Goal: Information Seeking & Learning: Learn about a topic

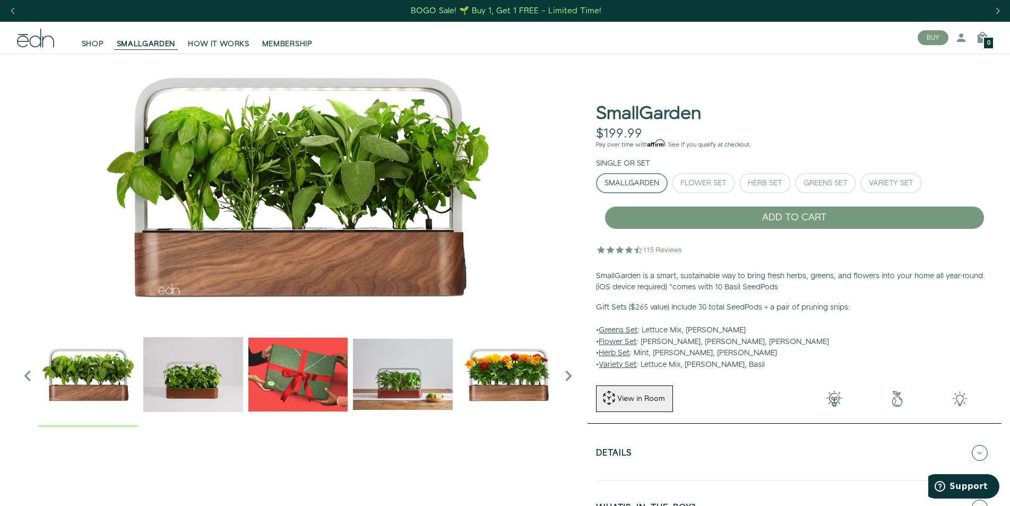
click at [212, 366] on img "2 / 6" at bounding box center [193, 374] width 100 height 100
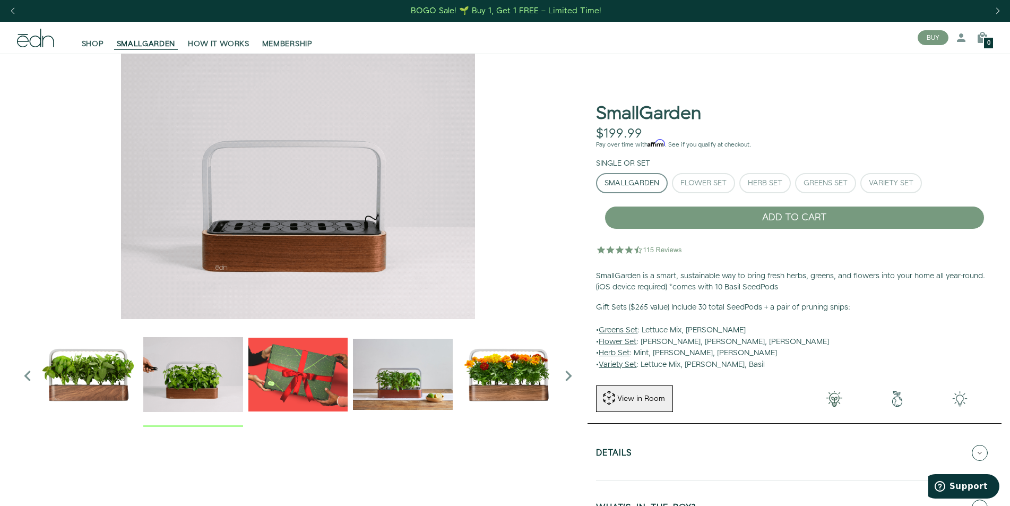
click at [322, 376] on img "3 / 6" at bounding box center [298, 374] width 100 height 100
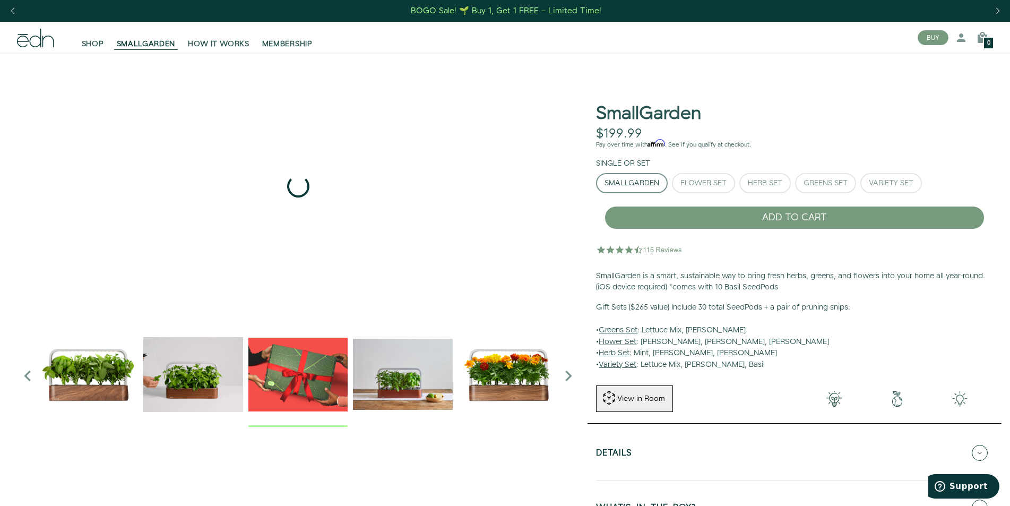
click at [398, 378] on img "4 / 6" at bounding box center [403, 374] width 100 height 100
click at [474, 377] on img "5 / 6" at bounding box center [508, 374] width 100 height 100
click at [92, 374] on img "1 / 6" at bounding box center [88, 374] width 100 height 100
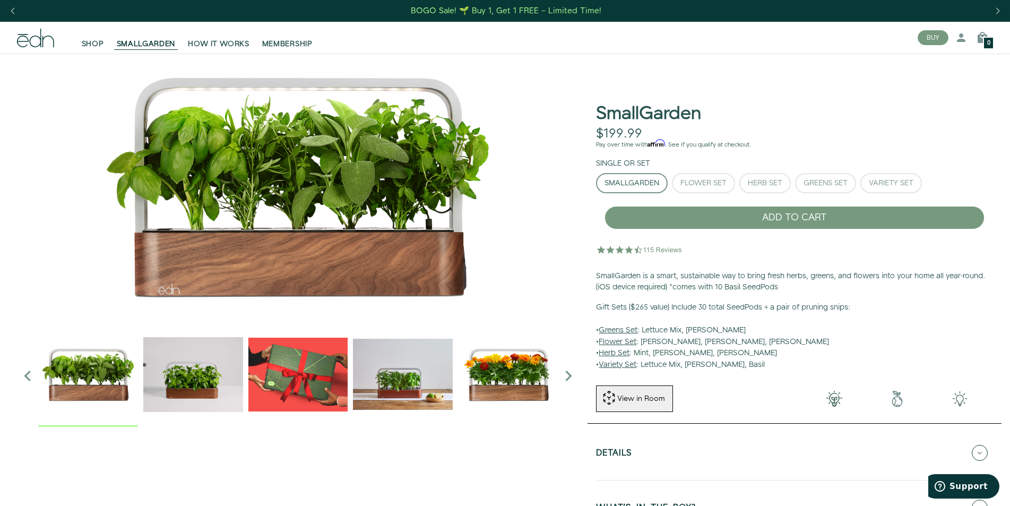
click at [185, 375] on img "2 / 6" at bounding box center [193, 374] width 100 height 100
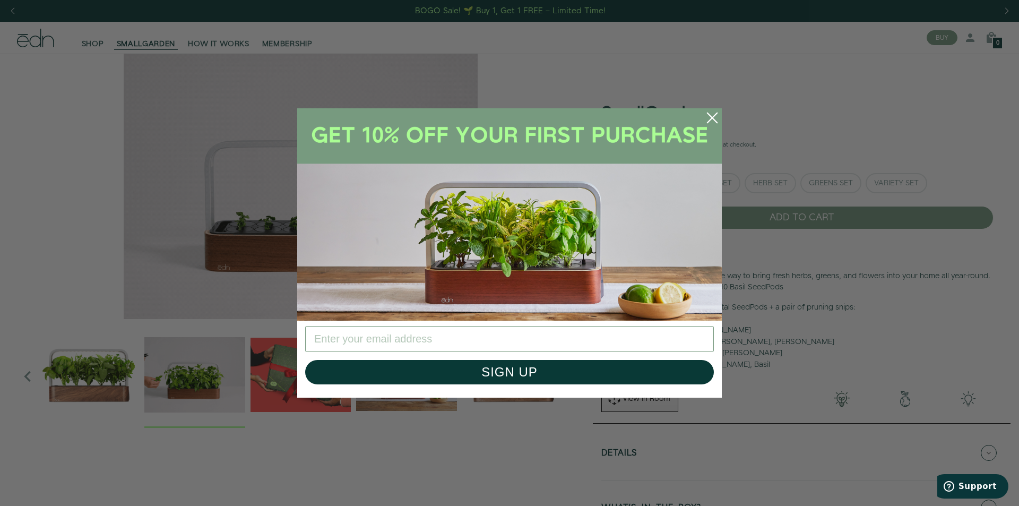
click at [713, 116] on circle "Close dialog" at bounding box center [712, 117] width 23 height 23
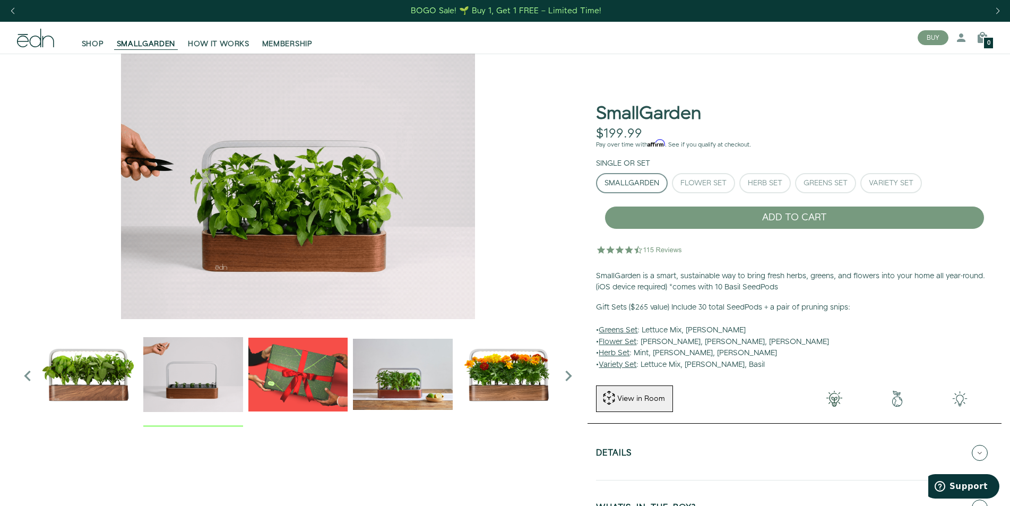
click at [74, 358] on img "1 / 6" at bounding box center [88, 374] width 100 height 100
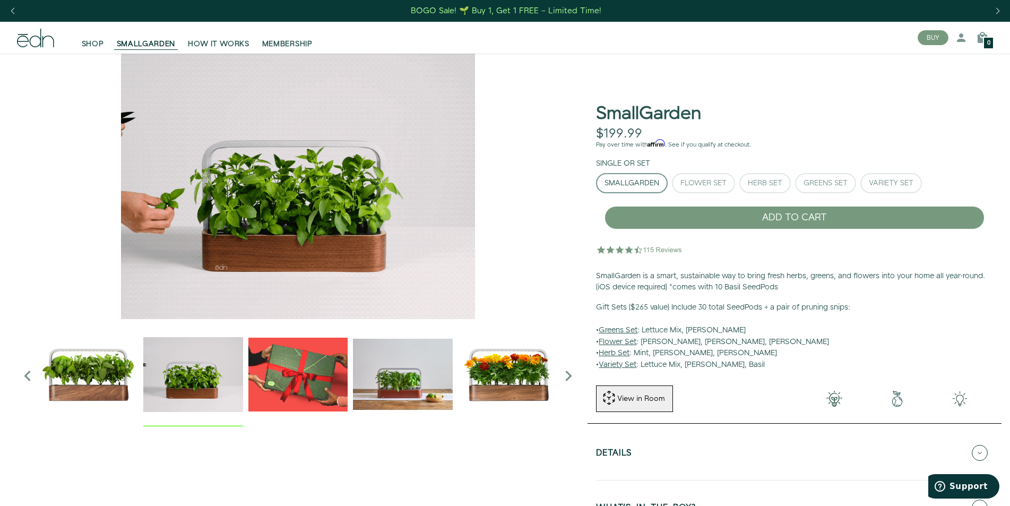
click at [94, 377] on img "1 / 6" at bounding box center [88, 374] width 100 height 100
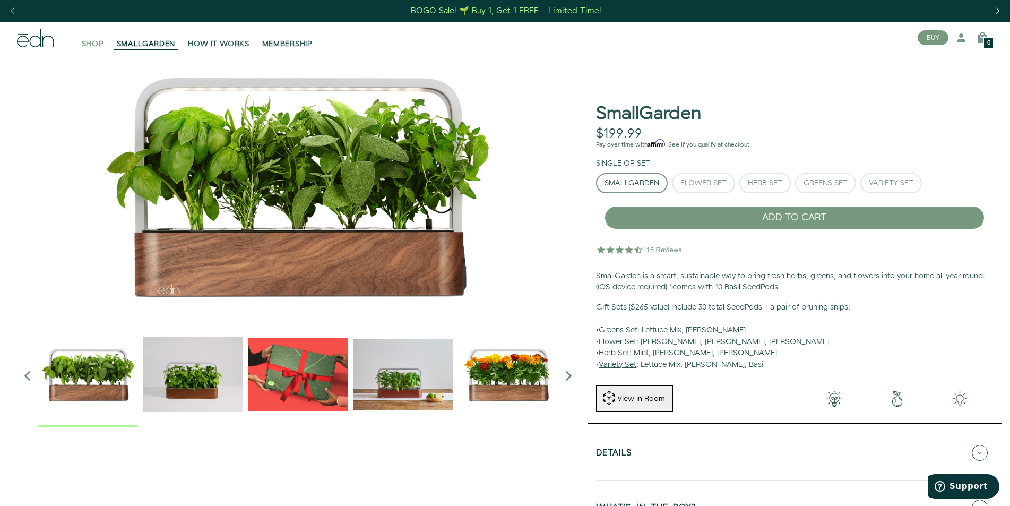
click at [101, 43] on span "SHOP" at bounding box center [93, 44] width 22 height 11
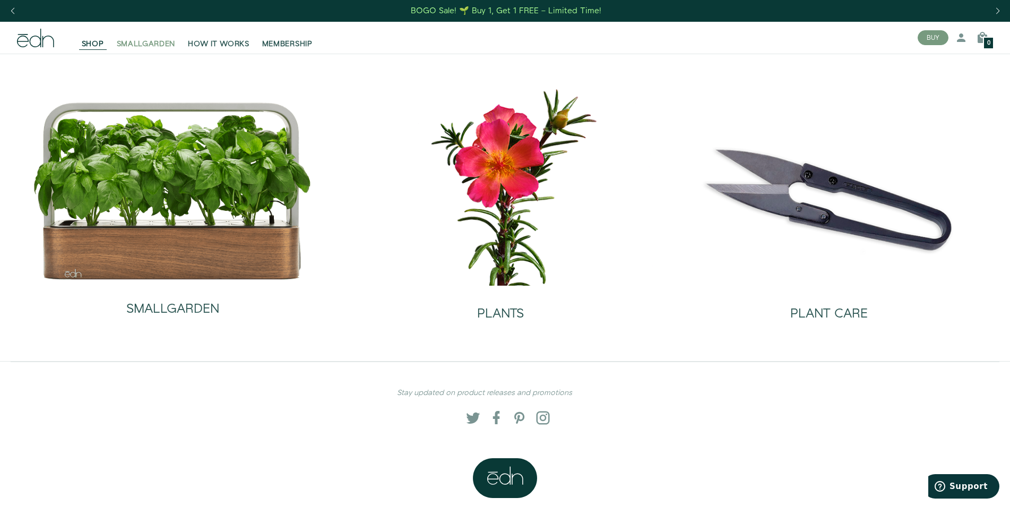
click at [137, 46] on span "SMALLGARDEN" at bounding box center [146, 44] width 59 height 11
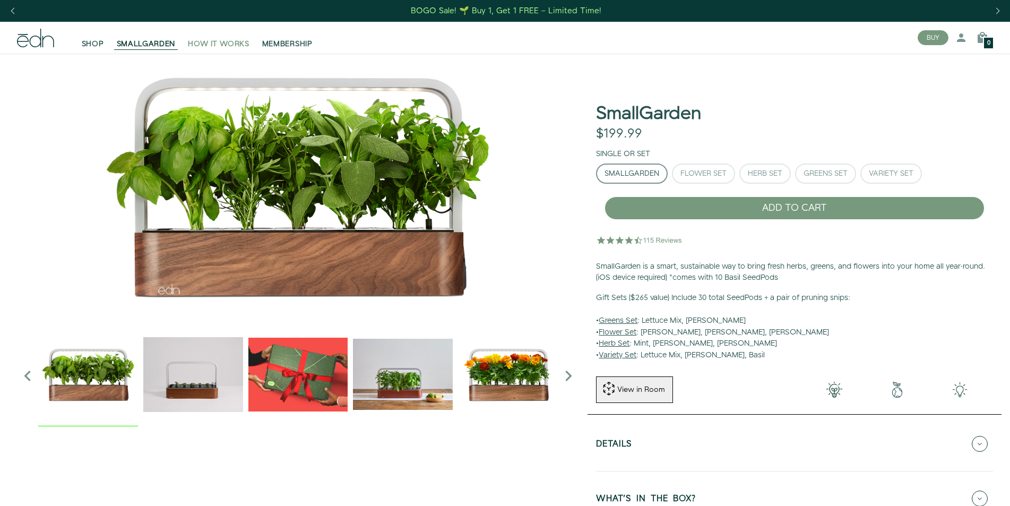
click at [201, 48] on span "HOW IT WORKS" at bounding box center [218, 44] width 61 height 11
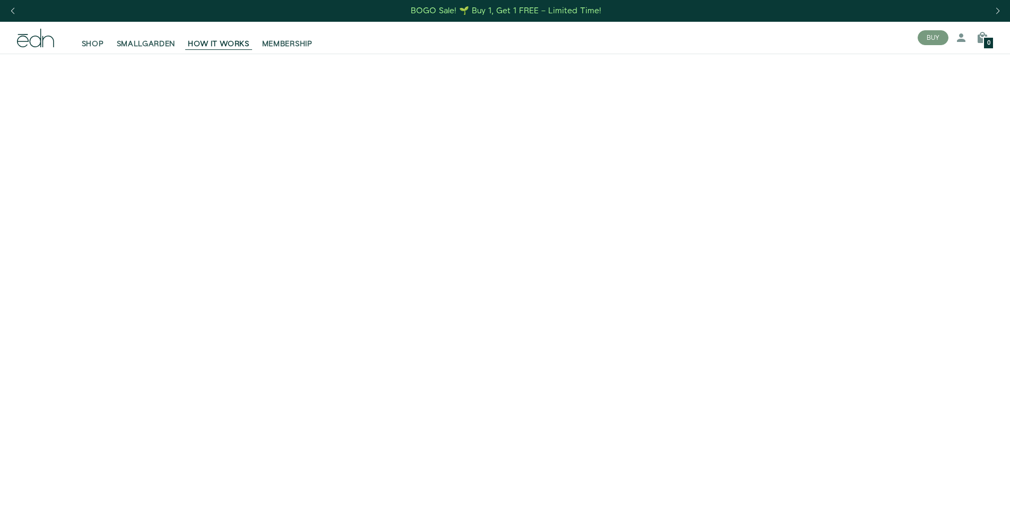
click at [277, 47] on span "MEMBERSHIP" at bounding box center [287, 44] width 50 height 11
